Goal: Navigation & Orientation: Find specific page/section

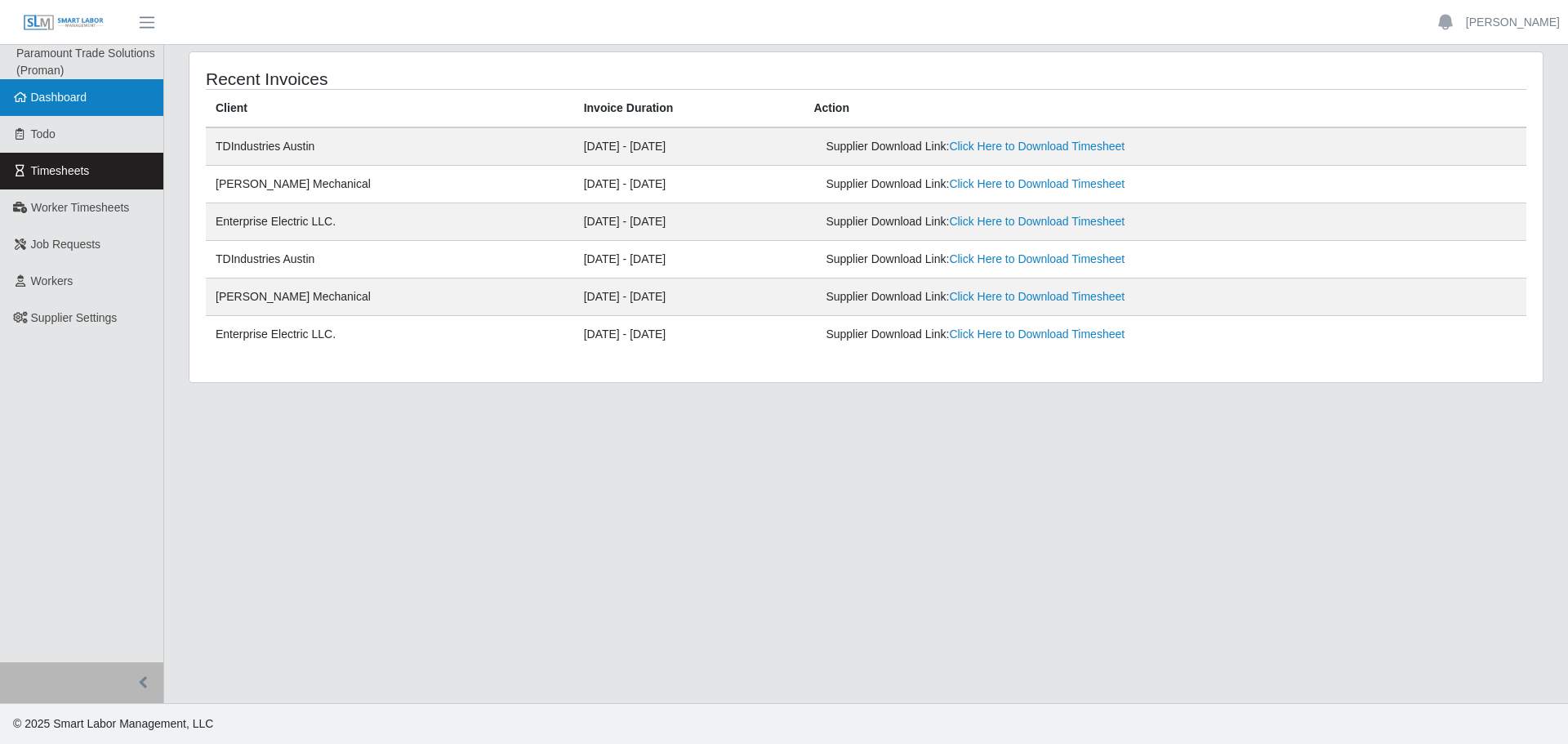
click at [57, 86] on link "Dashboard" at bounding box center [81, 97] width 164 height 37
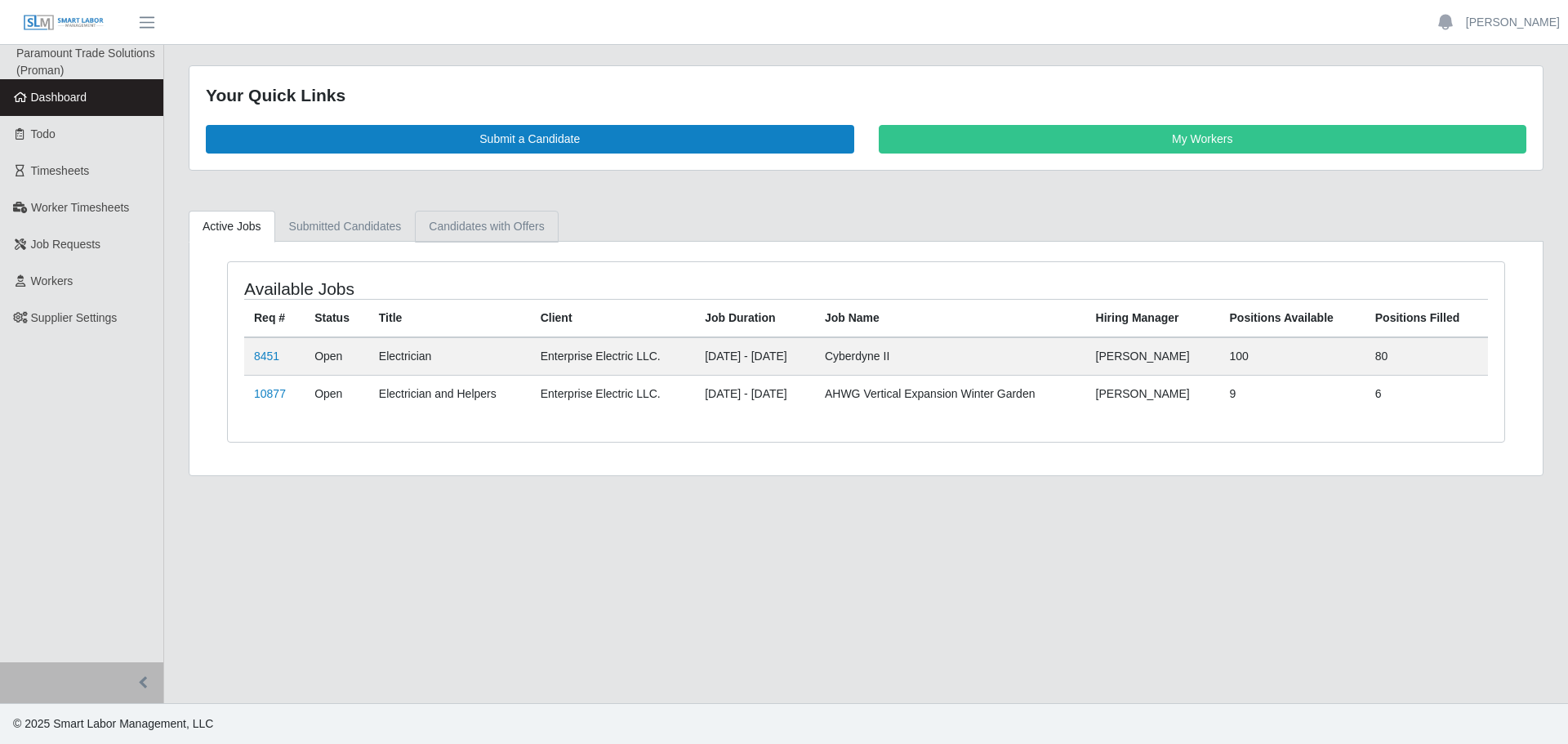
click at [466, 211] on link "Candidates with Offers" at bounding box center [486, 227] width 143 height 32
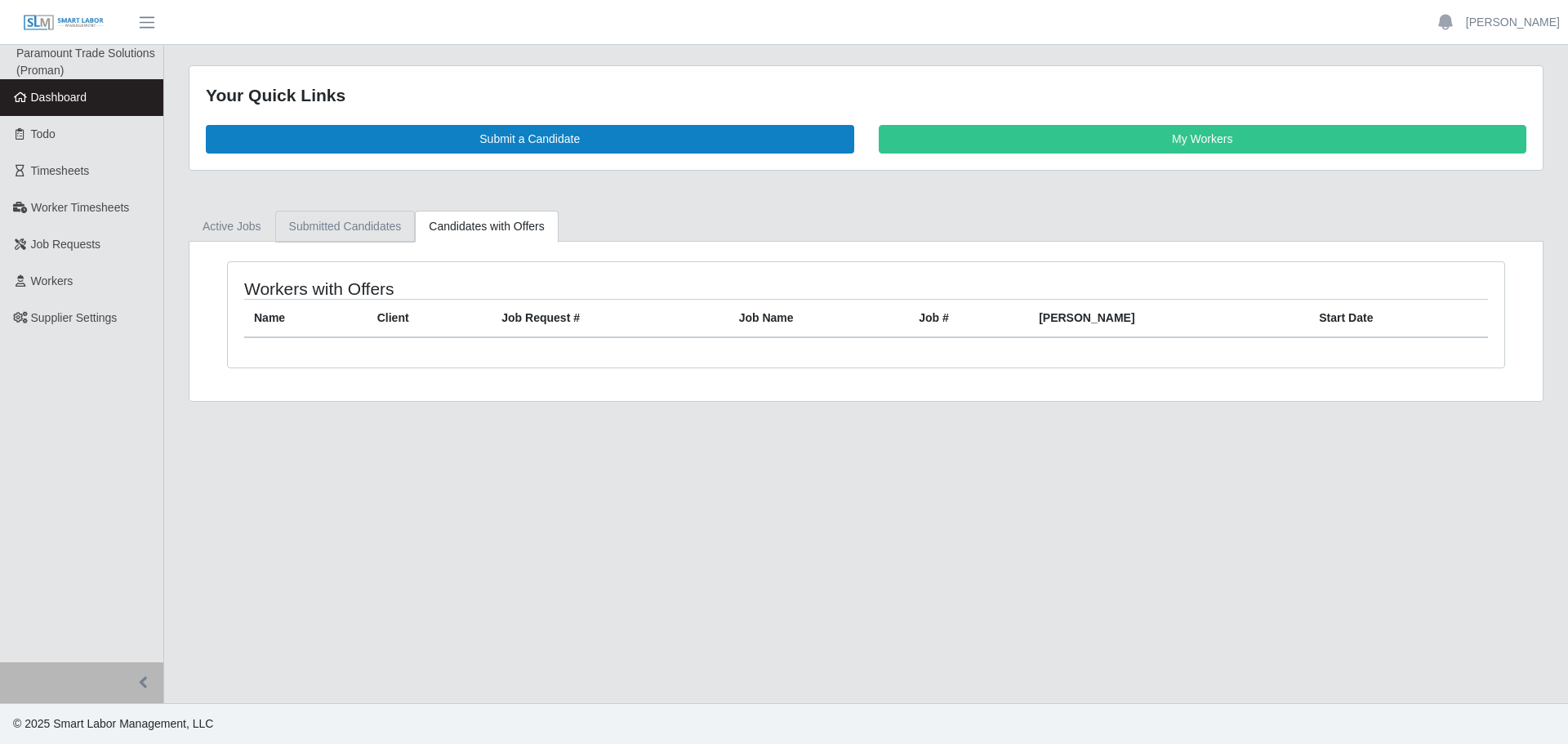
click at [329, 228] on link "Submitted Candidates" at bounding box center [345, 227] width 140 height 32
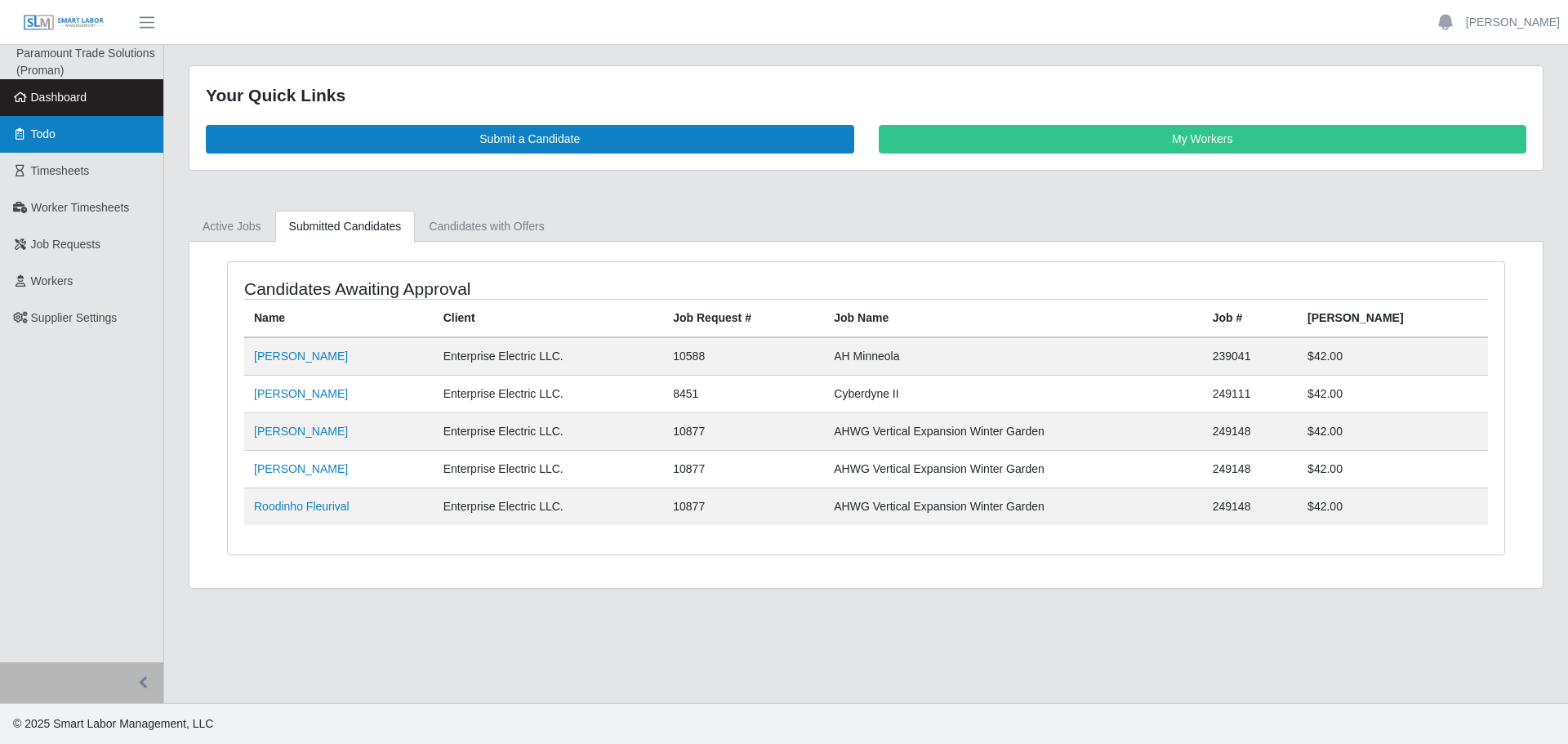
click at [97, 141] on link "Todo" at bounding box center [81, 134] width 164 height 37
